Goal: Task Accomplishment & Management: Use online tool/utility

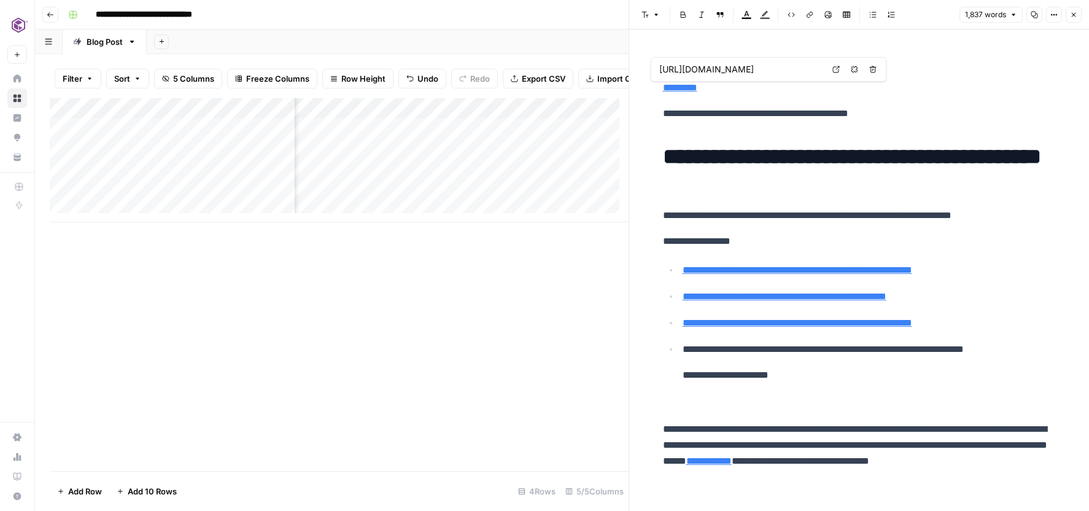
scroll to position [0, 273]
click at [1073, 14] on icon "button" at bounding box center [1073, 14] width 7 height 7
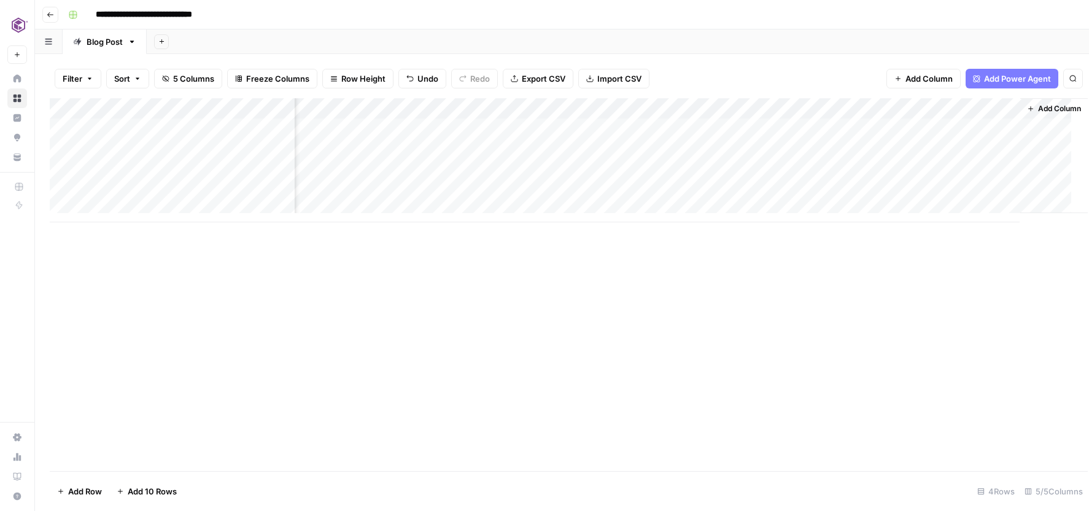
scroll to position [0, 63]
click at [818, 107] on div "Add Column" at bounding box center [562, 160] width 1025 height 124
click at [502, 373] on div "Add Column" at bounding box center [562, 284] width 1025 height 373
click at [333, 109] on div "Add Column" at bounding box center [562, 160] width 1025 height 124
click at [645, 301] on div "Add Column" at bounding box center [562, 284] width 1025 height 373
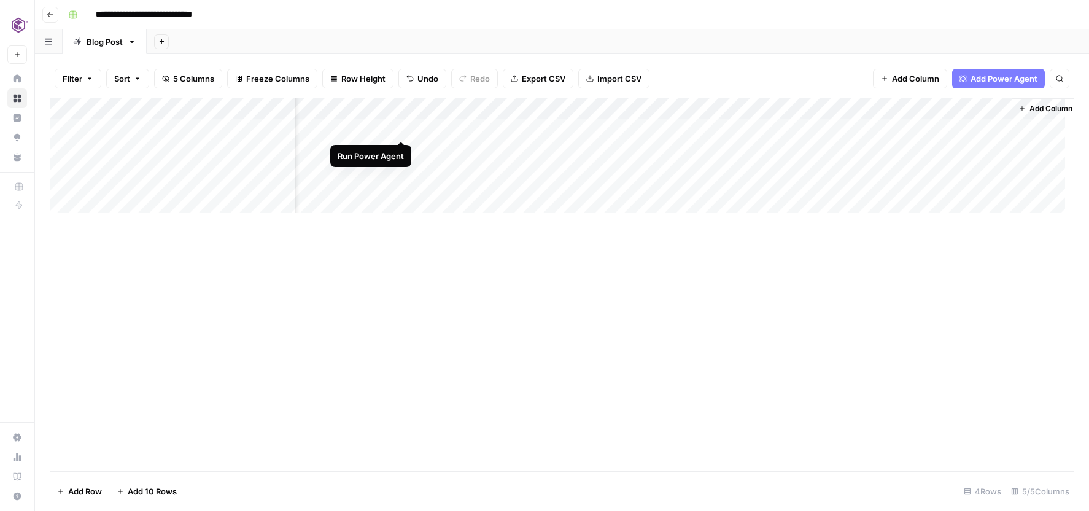
click at [402, 125] on div "Add Column" at bounding box center [562, 160] width 1025 height 124
click at [529, 126] on div "Add Column" at bounding box center [562, 160] width 1025 height 124
click at [660, 124] on div "Add Column" at bounding box center [562, 160] width 1025 height 124
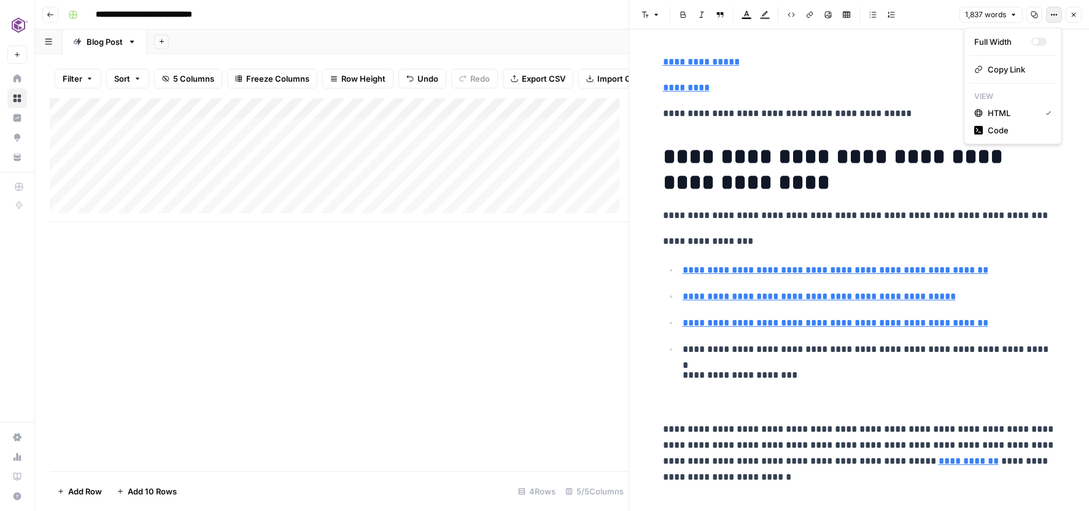
click at [1055, 13] on icon "button" at bounding box center [1054, 14] width 7 height 7
type input "[URL][DOMAIN_NAME][DOMAIN_NAME]"
type input "[URL][DOMAIN_NAME][DOMAIN_NAME][DOMAIN_NAME]"
drag, startPoint x: 671, startPoint y: 279, endPoint x: 1019, endPoint y: 328, distance: 351.6
click at [1019, 328] on ul "**********" at bounding box center [859, 323] width 393 height 122
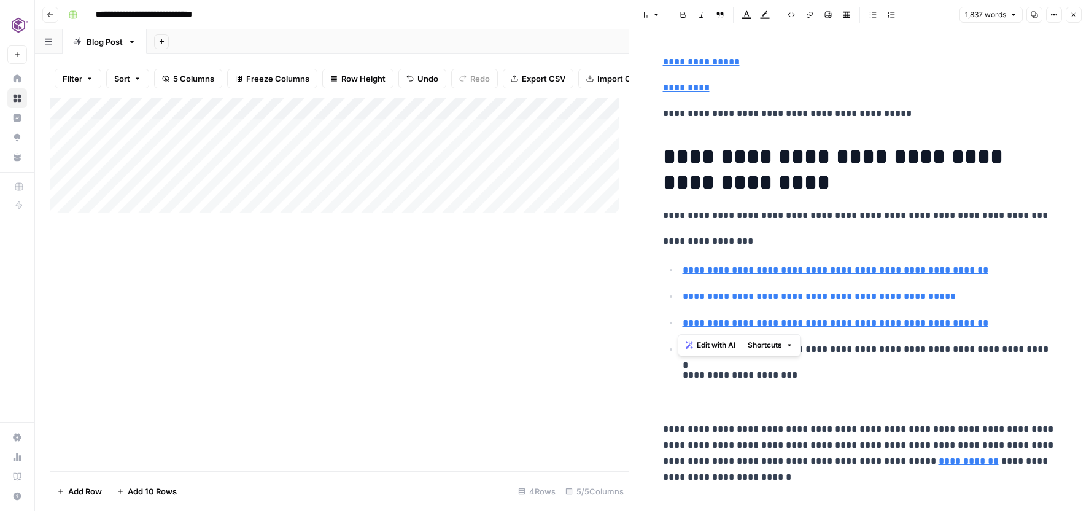
click at [720, 344] on span "Edit with AI" at bounding box center [716, 345] width 39 height 11
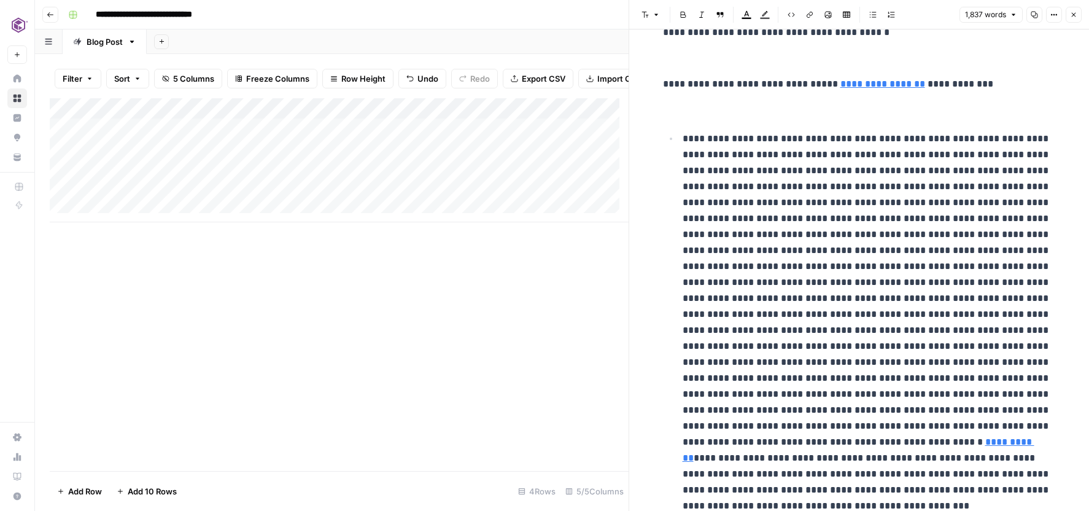
scroll to position [1074, 0]
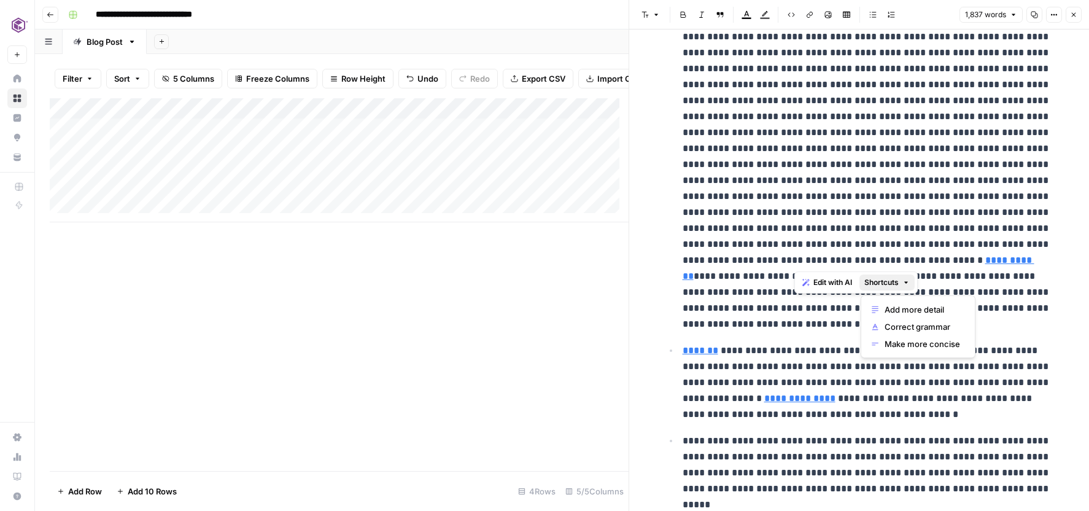
click at [910, 284] on icon "button" at bounding box center [906, 282] width 7 height 7
click at [896, 332] on span "Correct grammar" at bounding box center [923, 326] width 76 height 12
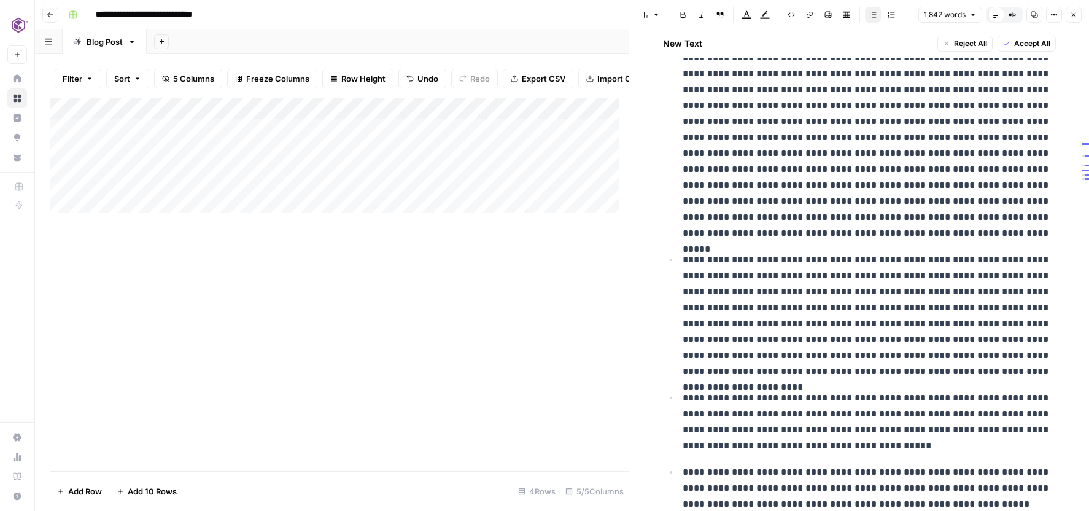
scroll to position [2456, 0]
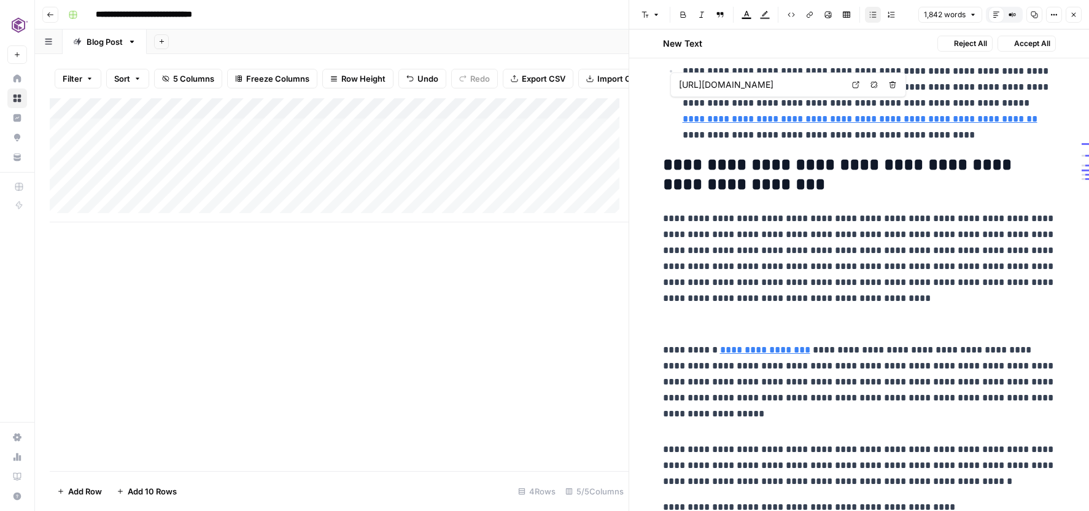
click at [810, 123] on link "**********" at bounding box center [860, 118] width 355 height 9
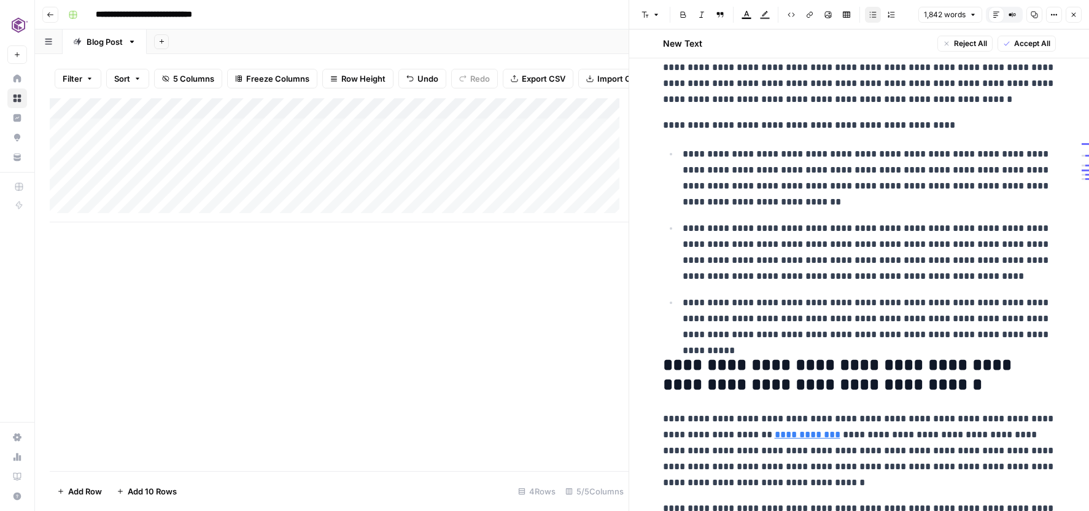
scroll to position [3126, 0]
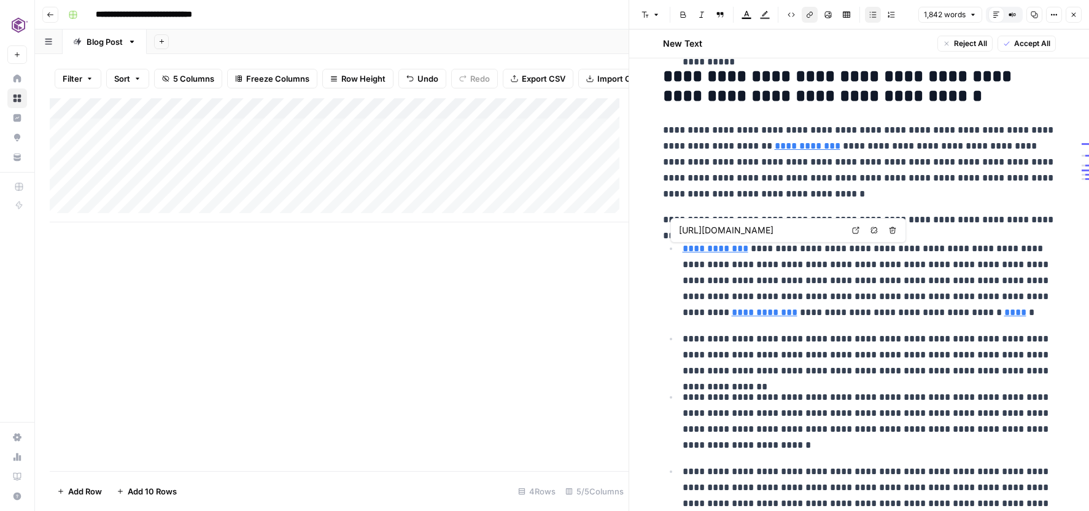
click at [729, 252] on link "**********" at bounding box center [716, 248] width 66 height 9
click at [713, 251] on link "**********" at bounding box center [716, 248] width 66 height 9
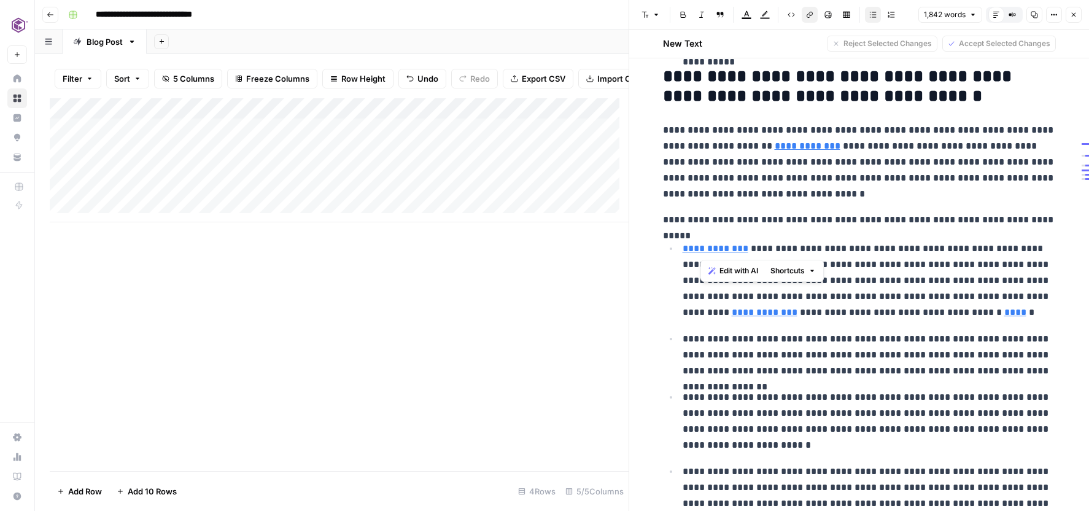
click at [813, 269] on icon "button" at bounding box center [812, 270] width 7 height 7
click at [814, 314] on span "Correct grammar" at bounding box center [829, 315] width 76 height 12
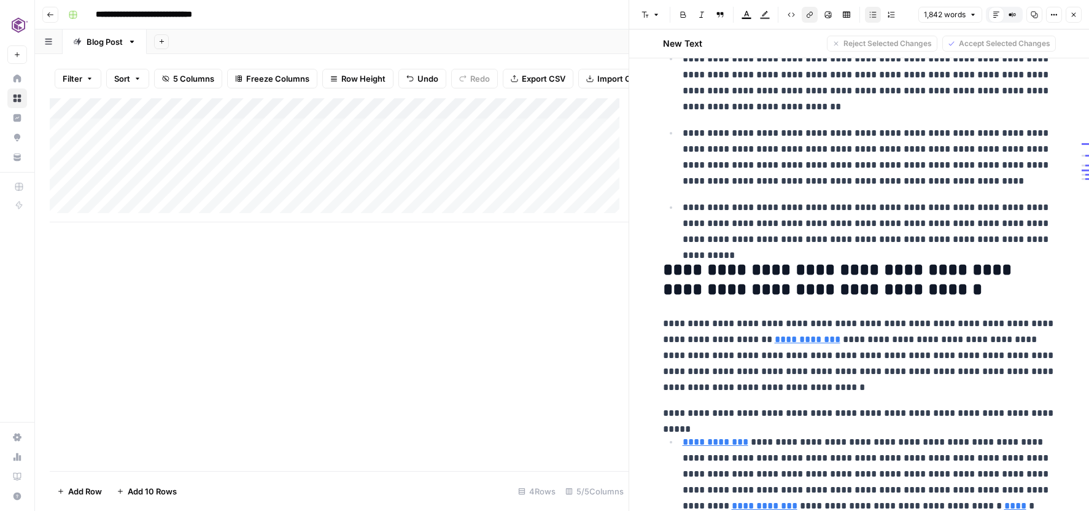
scroll to position [2934, 0]
click at [782, 341] on link "**********" at bounding box center [808, 338] width 66 height 9
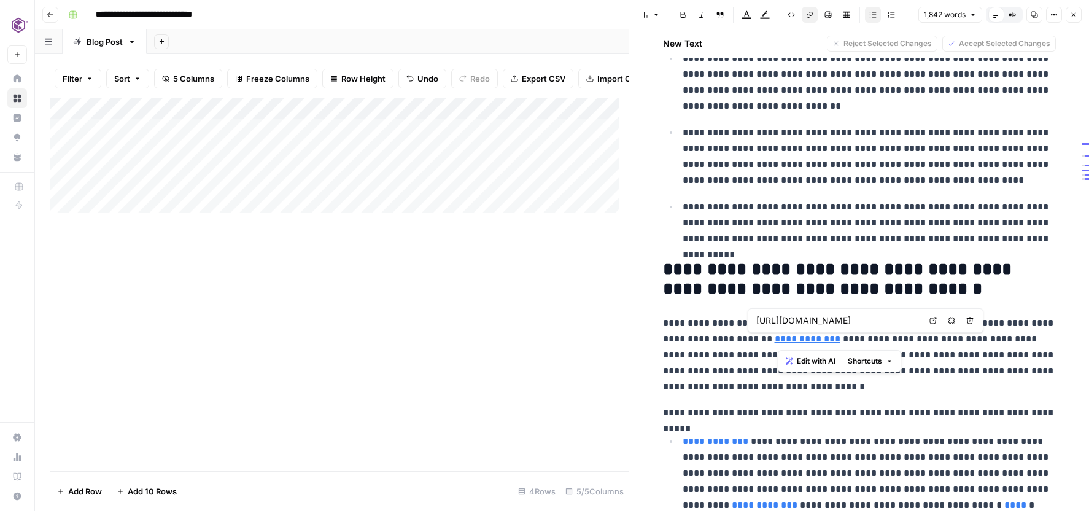
click at [780, 341] on link "**********" at bounding box center [808, 338] width 66 height 9
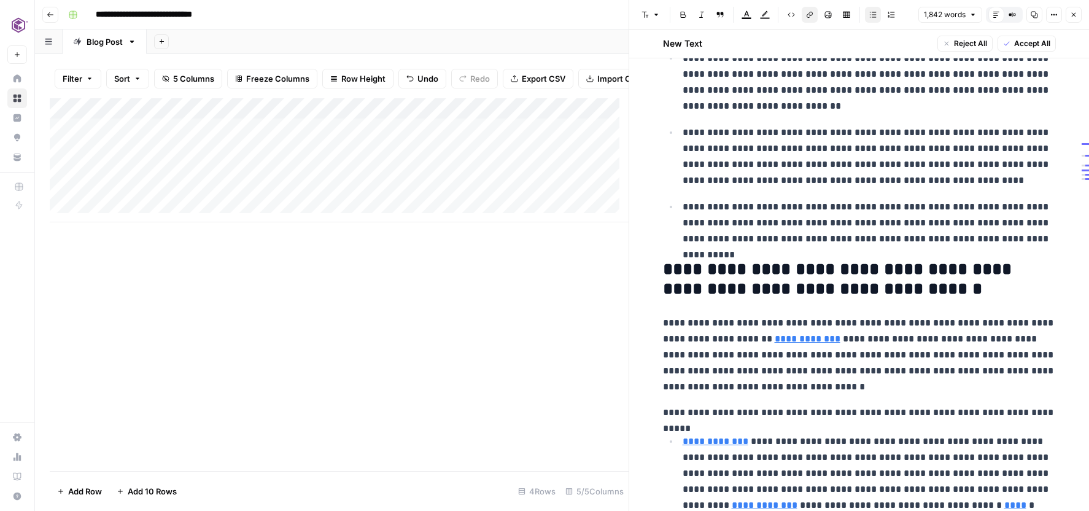
click at [791, 339] on link "**********" at bounding box center [808, 338] width 66 height 9
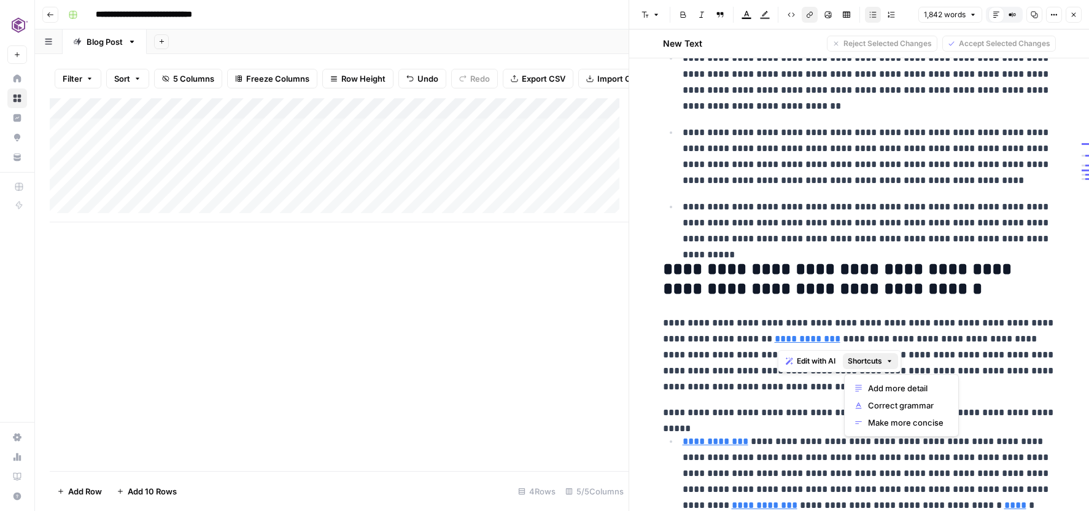
click at [891, 362] on icon "button" at bounding box center [889, 360] width 7 height 7
click at [890, 403] on span "Correct grammar" at bounding box center [906, 405] width 76 height 12
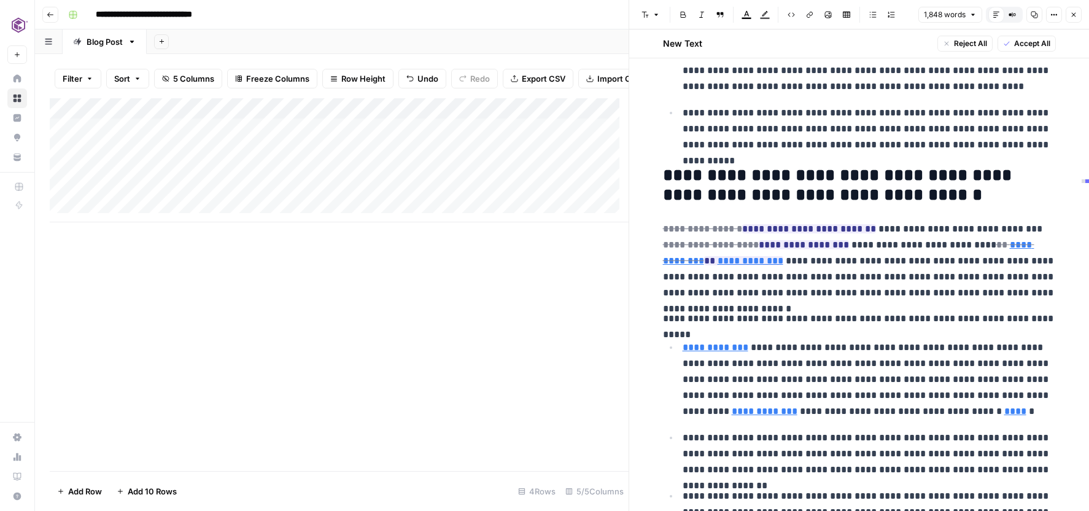
scroll to position [3085, 0]
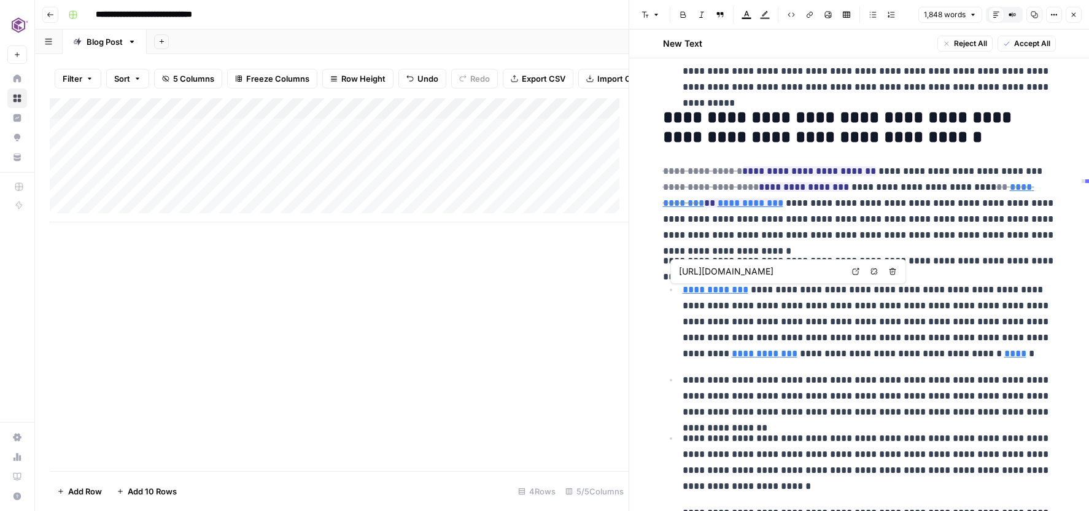
click at [723, 290] on link "**********" at bounding box center [716, 289] width 66 height 9
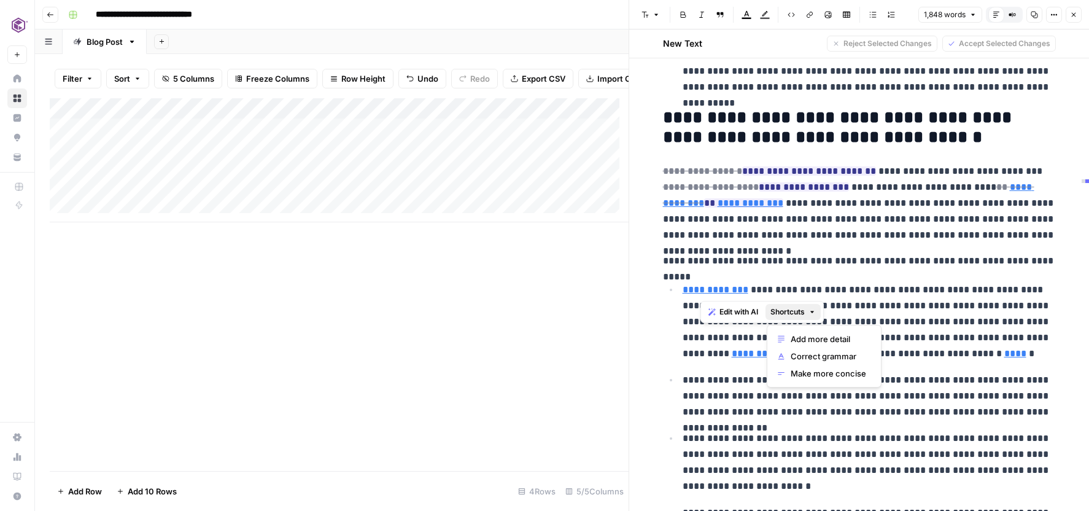
click at [816, 311] on icon "button" at bounding box center [812, 311] width 7 height 7
click at [818, 356] on span "Correct grammar" at bounding box center [829, 356] width 76 height 12
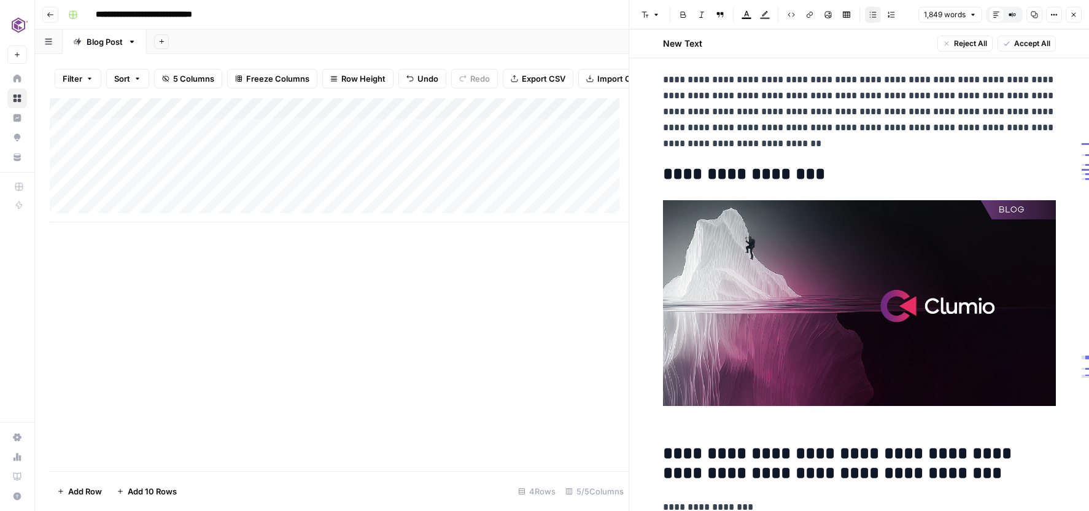
scroll to position [3702, 0]
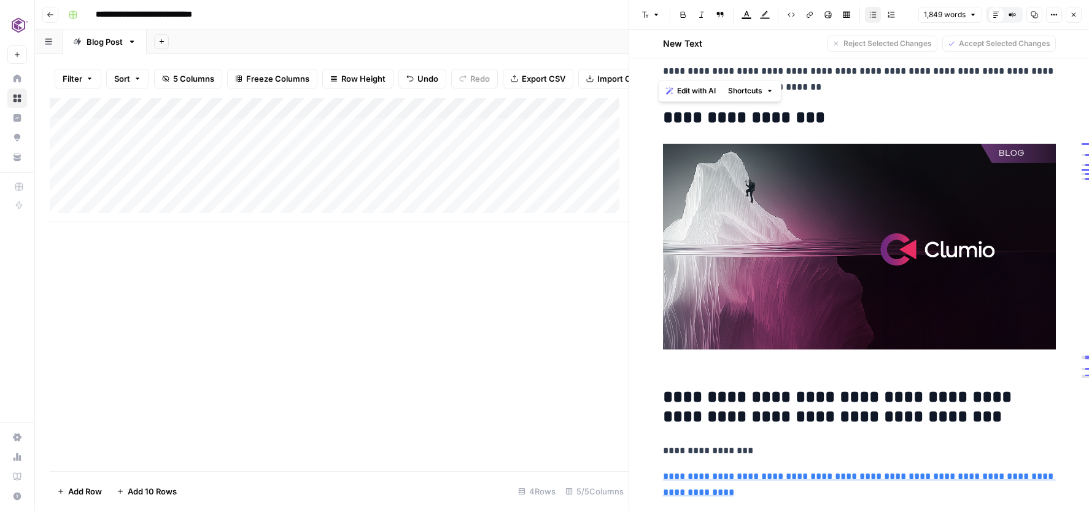
drag, startPoint x: 660, startPoint y: 115, endPoint x: 829, endPoint y: 487, distance: 408.8
click at [822, 402] on h2 "**********" at bounding box center [859, 406] width 393 height 39
drag, startPoint x: 754, startPoint y: 497, endPoint x: 654, endPoint y: 109, distance: 400.6
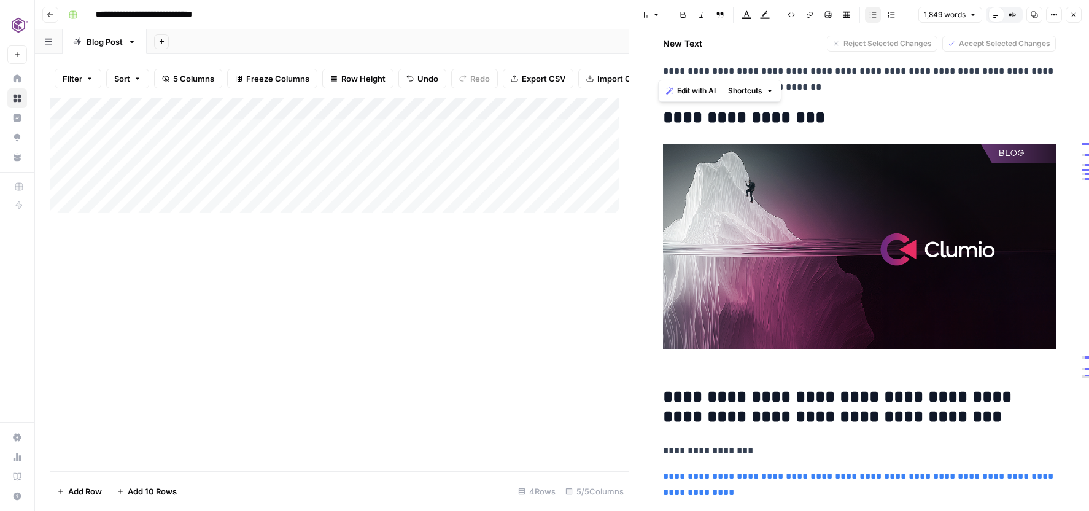
click at [770, 91] on icon "button" at bounding box center [769, 90] width 7 height 7
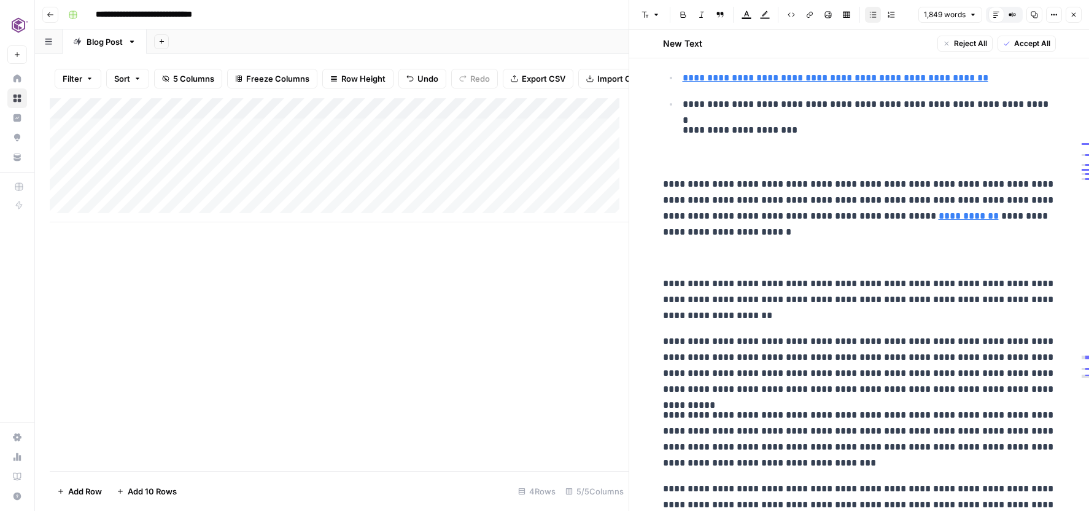
scroll to position [26, 0]
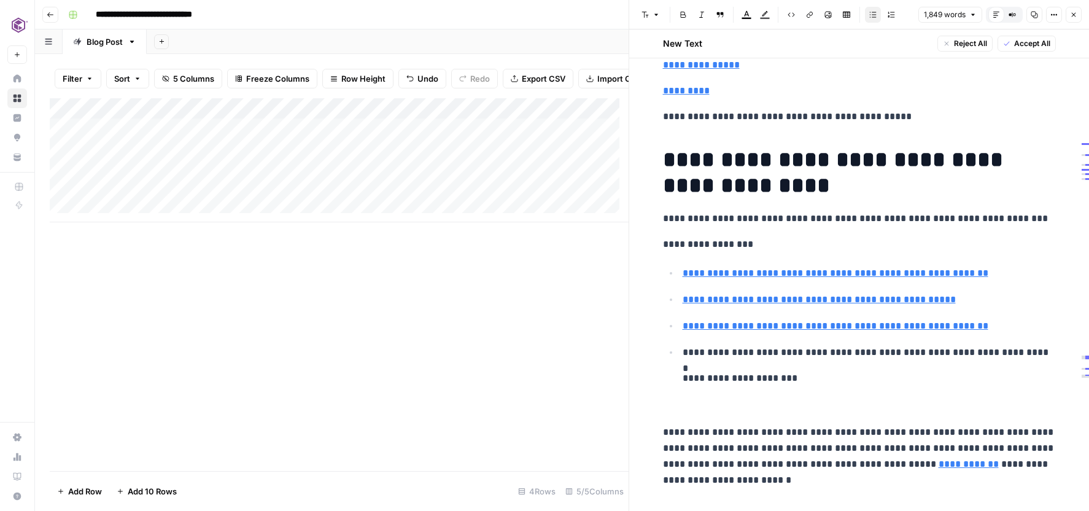
click at [1035, 42] on span "Accept All" at bounding box center [1032, 43] width 36 height 11
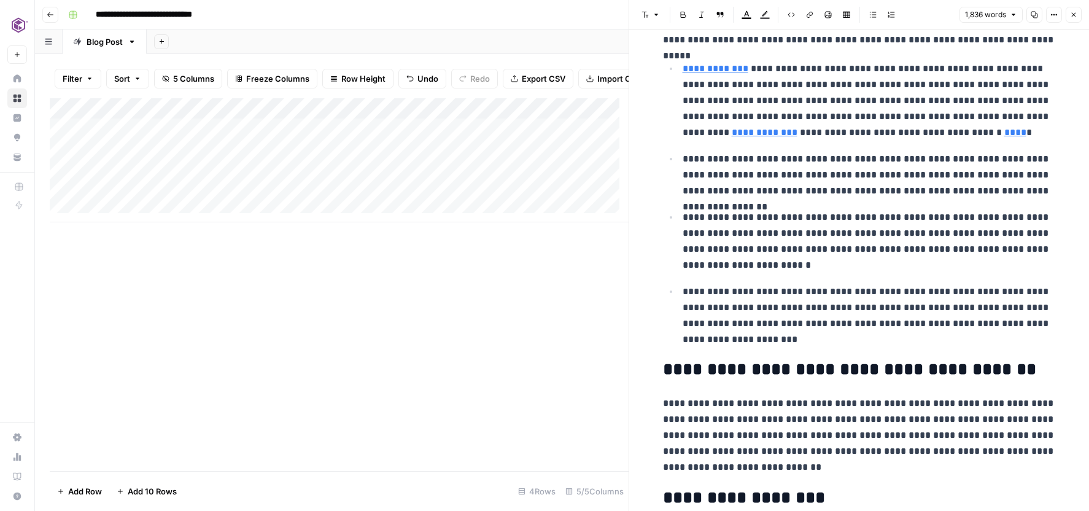
scroll to position [3675, 0]
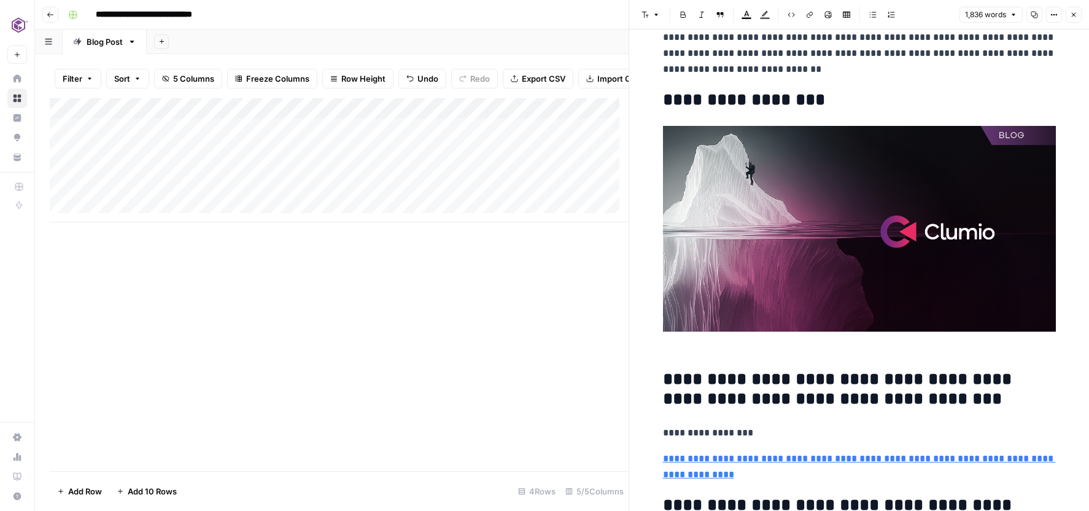
click at [1052, 17] on icon "button" at bounding box center [1054, 14] width 7 height 7
click at [1075, 14] on icon "button" at bounding box center [1073, 14] width 7 height 7
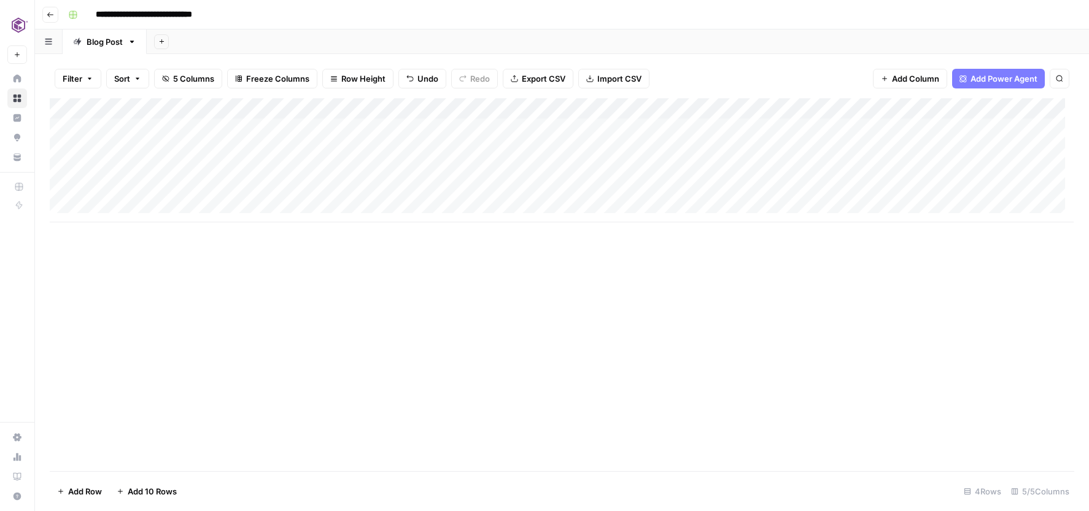
click at [661, 106] on div "Add Column" at bounding box center [562, 160] width 1025 height 124
click at [565, 103] on div at bounding box center [574, 110] width 198 height 25
click at [565, 107] on div at bounding box center [574, 110] width 198 height 25
click at [478, 107] on div at bounding box center [574, 110] width 198 height 25
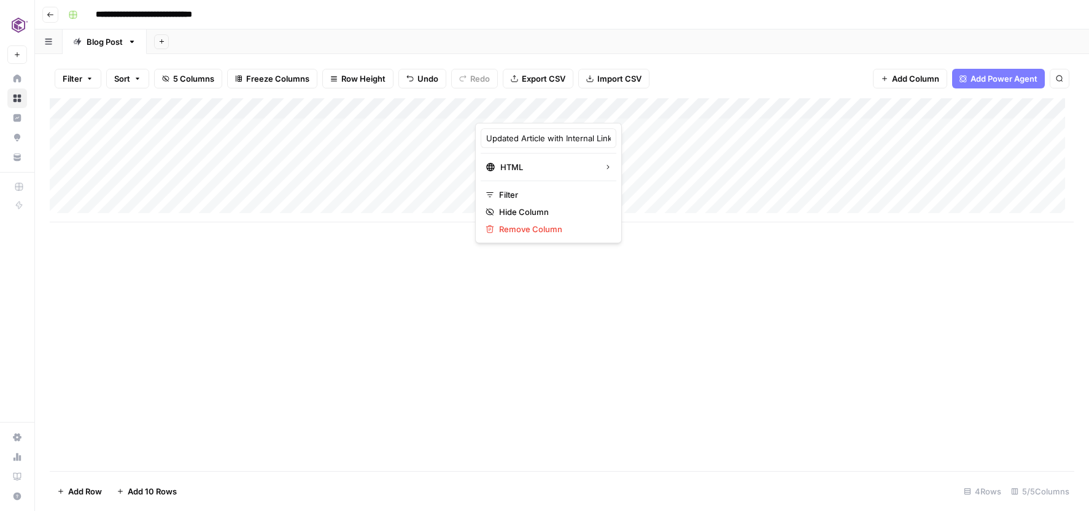
click at [485, 107] on div at bounding box center [574, 110] width 198 height 25
click at [591, 285] on div "Add Column" at bounding box center [562, 284] width 1025 height 373
click at [285, 111] on div "Add Column" at bounding box center [562, 160] width 1025 height 124
click at [456, 316] on div "Add Column" at bounding box center [562, 284] width 1025 height 373
